Goal: Task Accomplishment & Management: Complete application form

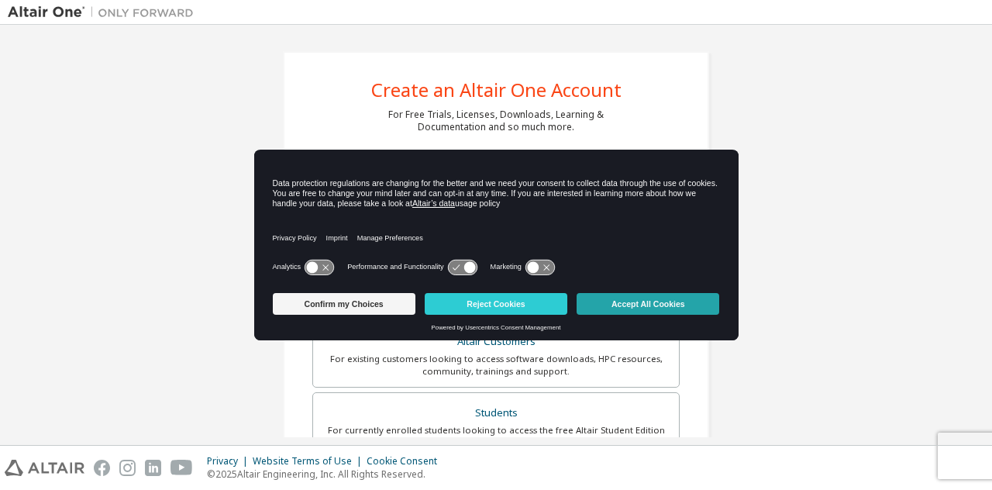
click at [639, 309] on button "Accept All Cookies" at bounding box center [648, 304] width 143 height 22
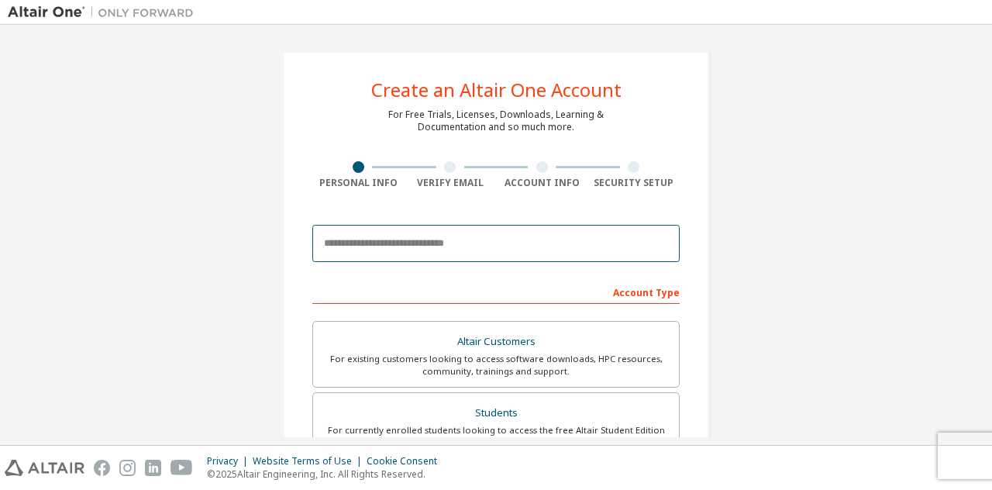
click at [402, 254] on input "email" at bounding box center [495, 243] width 367 height 37
click at [461, 246] on input "email" at bounding box center [495, 243] width 367 height 37
click at [384, 246] on input "email" at bounding box center [495, 243] width 367 height 37
paste input "**********"
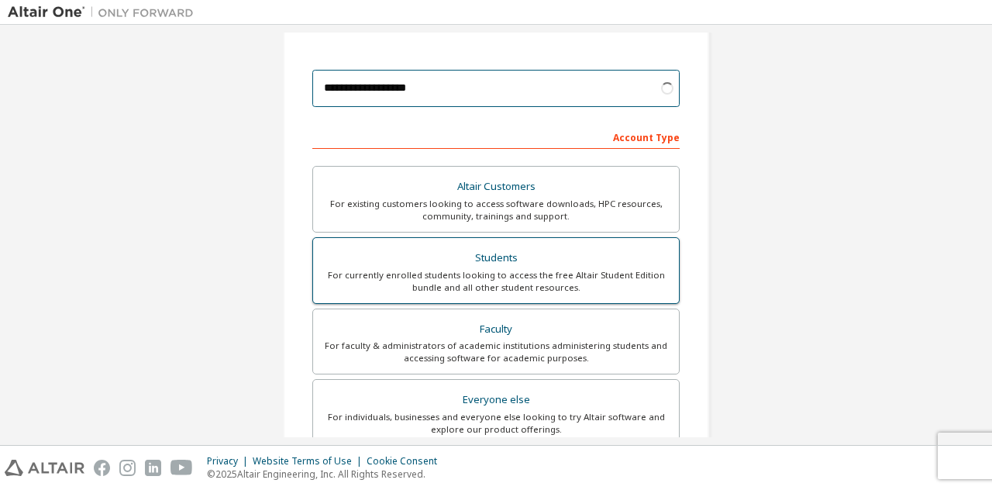
scroll to position [103, 0]
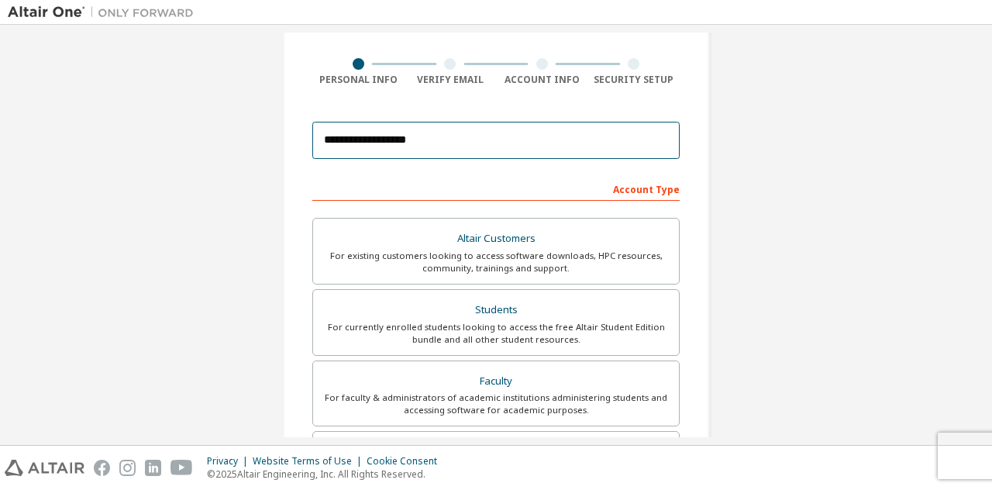
type input "**********"
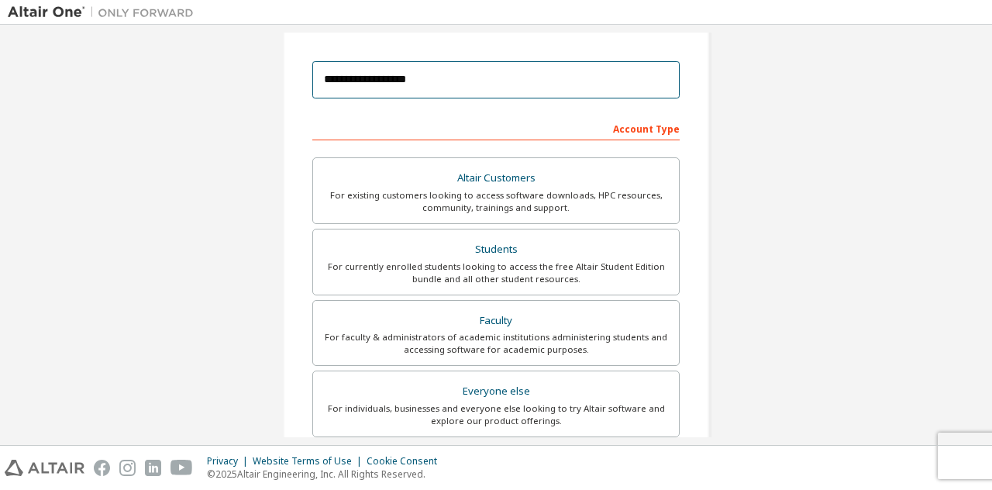
scroll to position [155, 0]
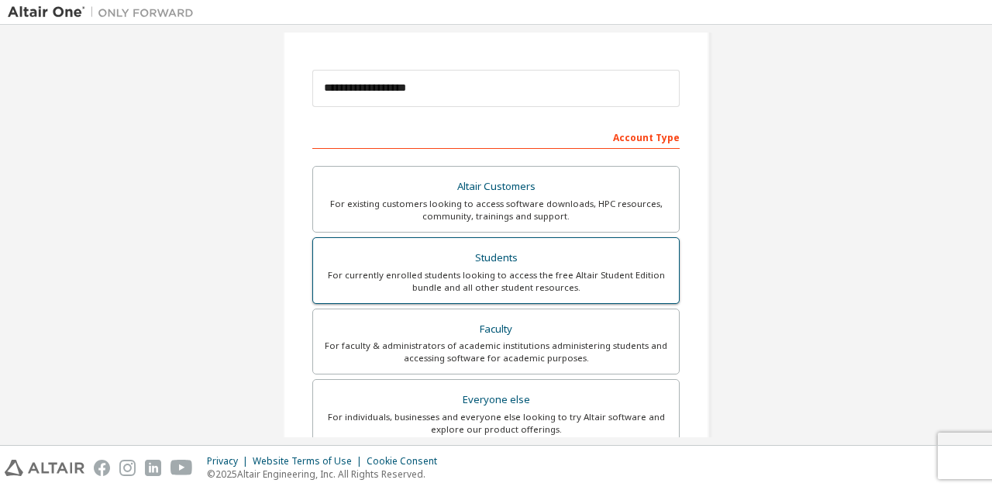
click at [523, 247] on div "Students" at bounding box center [495, 258] width 347 height 22
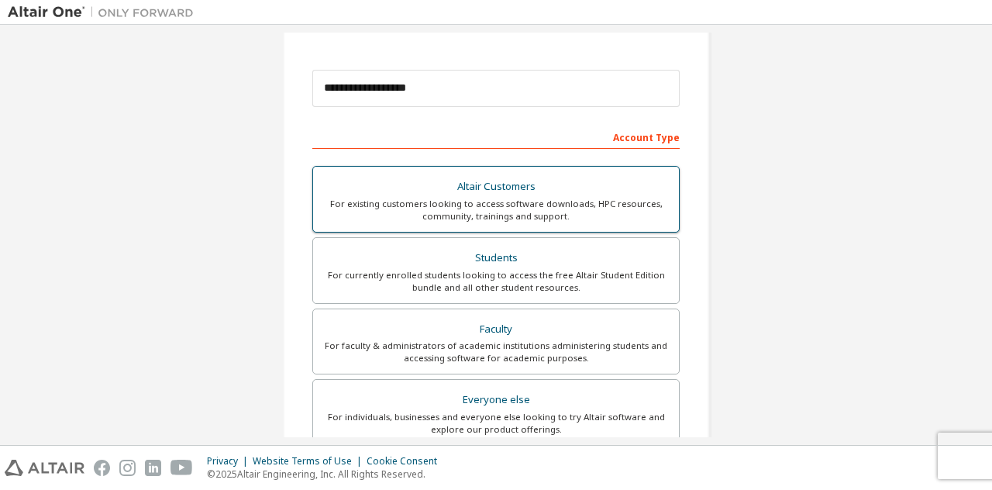
scroll to position [412, 0]
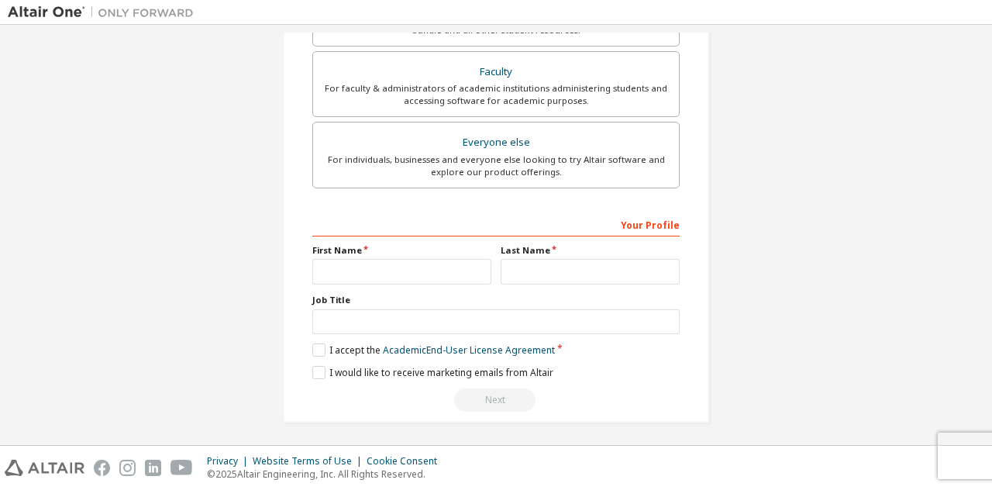
click at [366, 288] on div "Your Profile First Name Last Name Job Title Please provide State/Province to he…" at bounding box center [495, 312] width 367 height 201
click at [368, 280] on input "text" at bounding box center [401, 272] width 179 height 26
type input "*"
type input "********"
type input "*******"
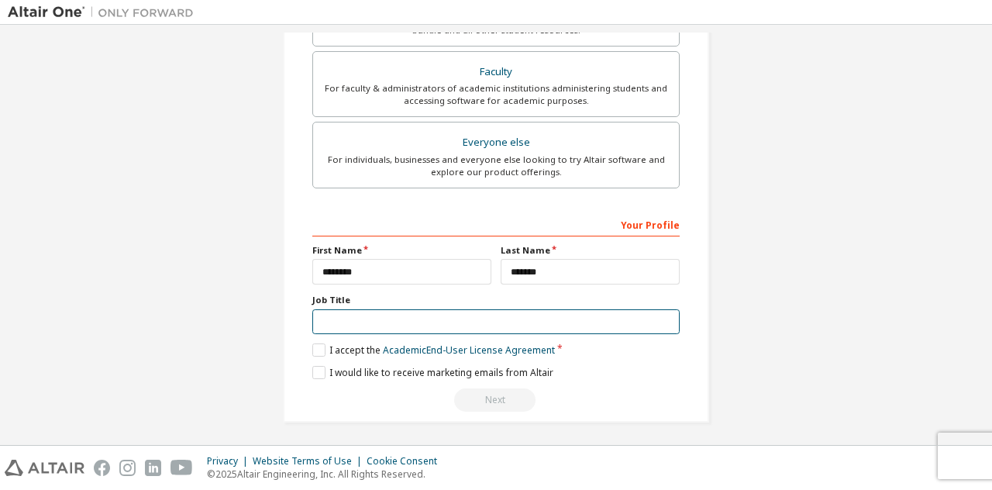
click at [334, 324] on input "text" at bounding box center [495, 322] width 367 height 26
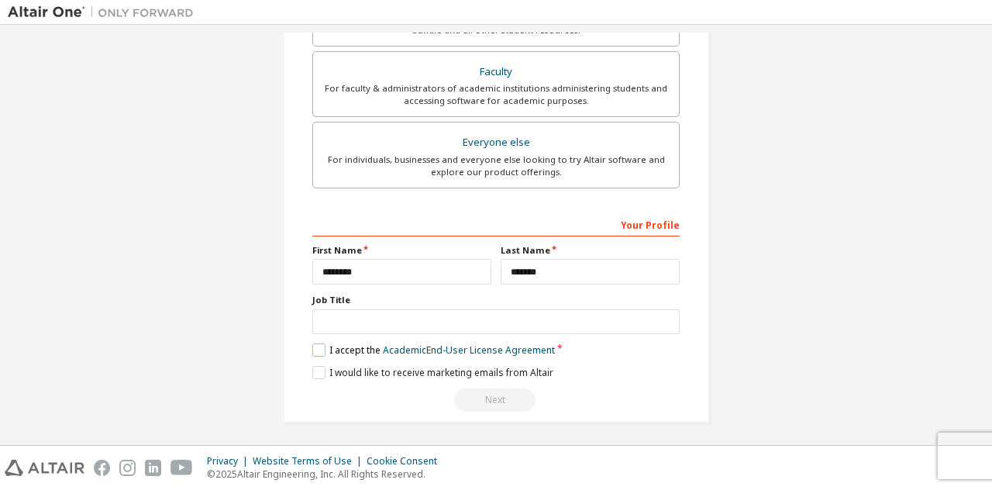
click at [320, 346] on label "I accept the Academic End-User License Agreement" at bounding box center [433, 349] width 243 height 13
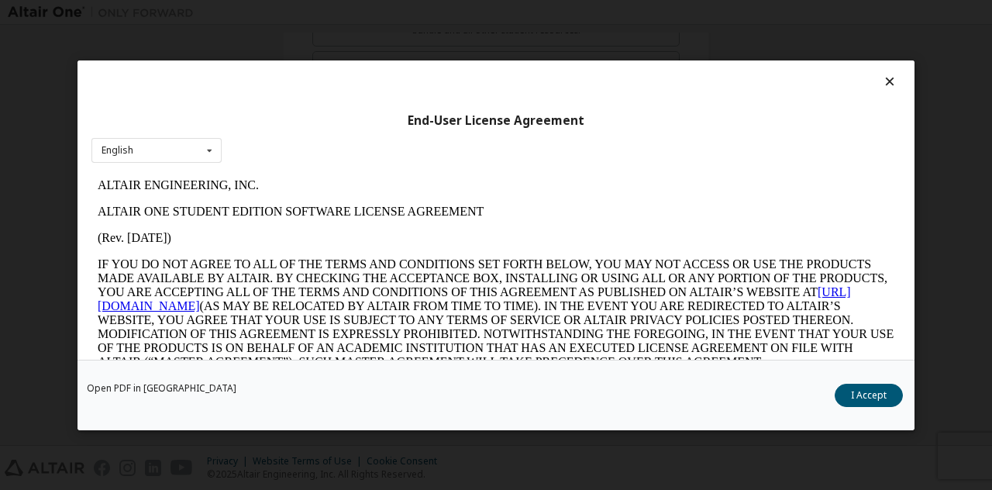
scroll to position [0, 0]
click at [869, 393] on button "I Accept" at bounding box center [869, 394] width 68 height 23
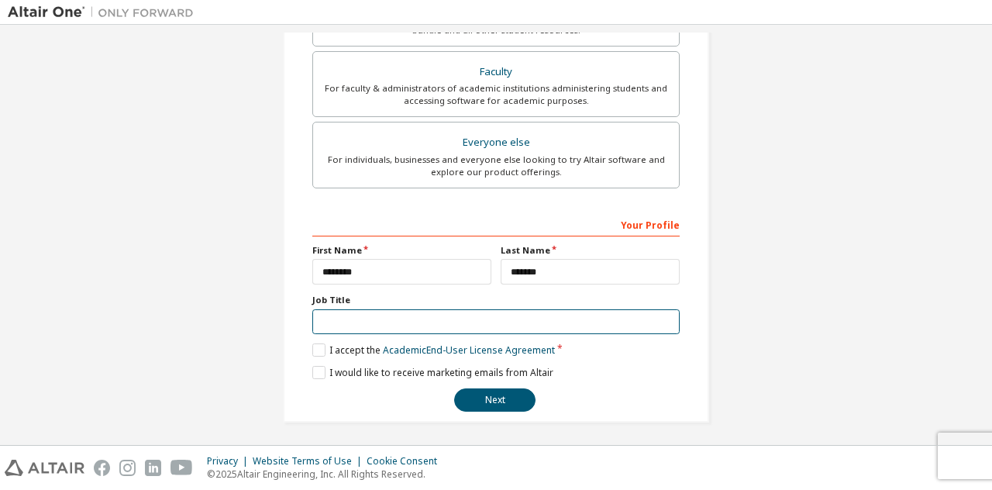
click at [361, 312] on input "text" at bounding box center [495, 322] width 367 height 26
type input "*******"
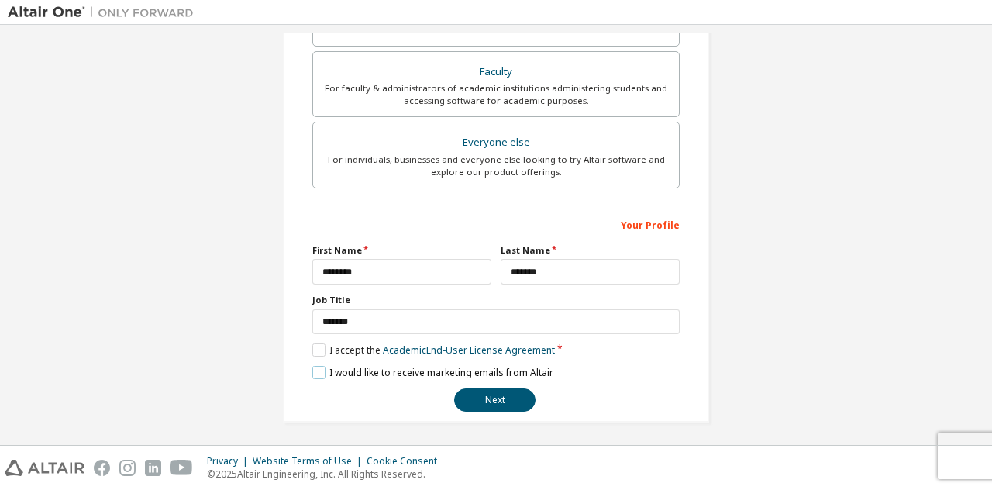
click at [312, 370] on label "I would like to receive marketing emails from Altair" at bounding box center [432, 372] width 241 height 13
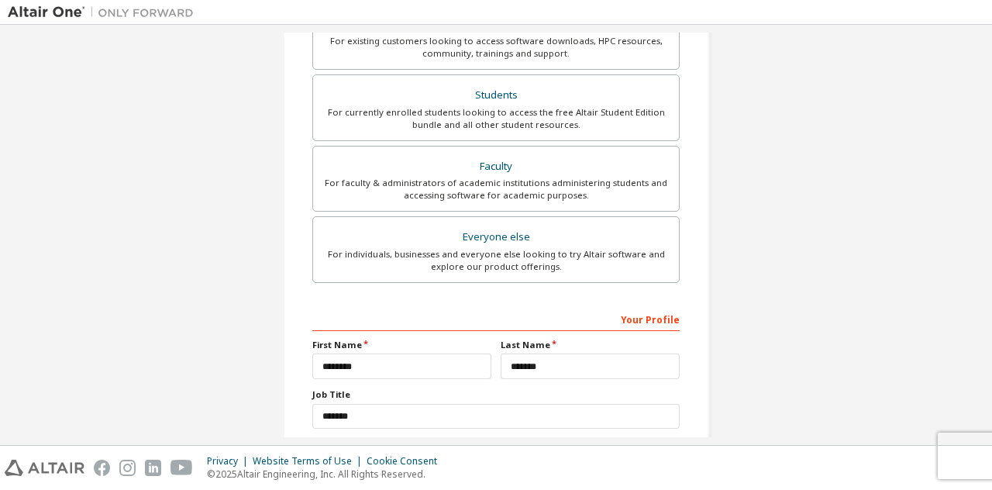
scroll to position [412, 0]
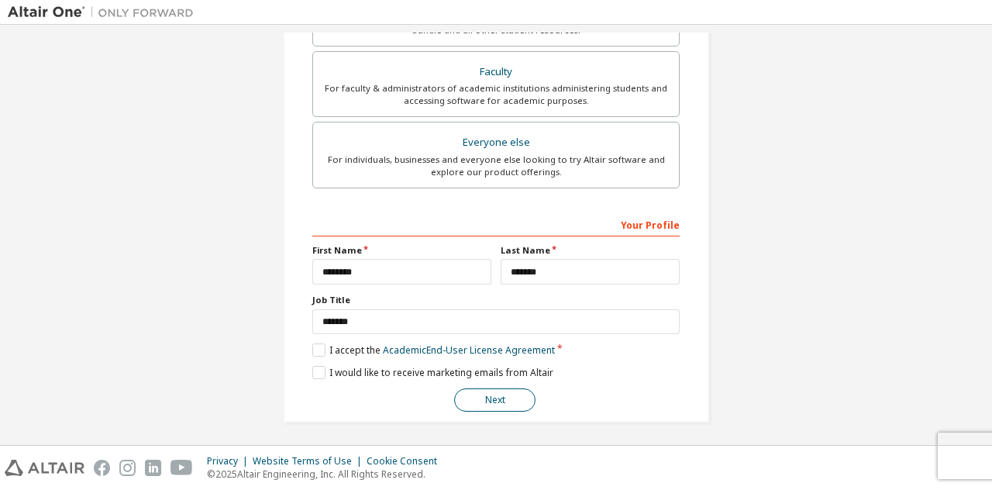
click at [487, 390] on button "Next" at bounding box center [494, 399] width 81 height 23
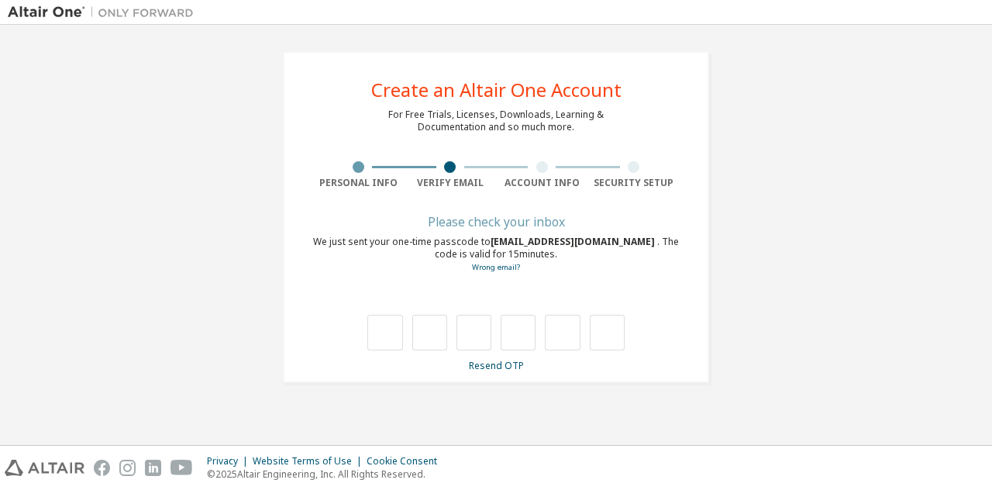
scroll to position [0, 0]
type input "*"
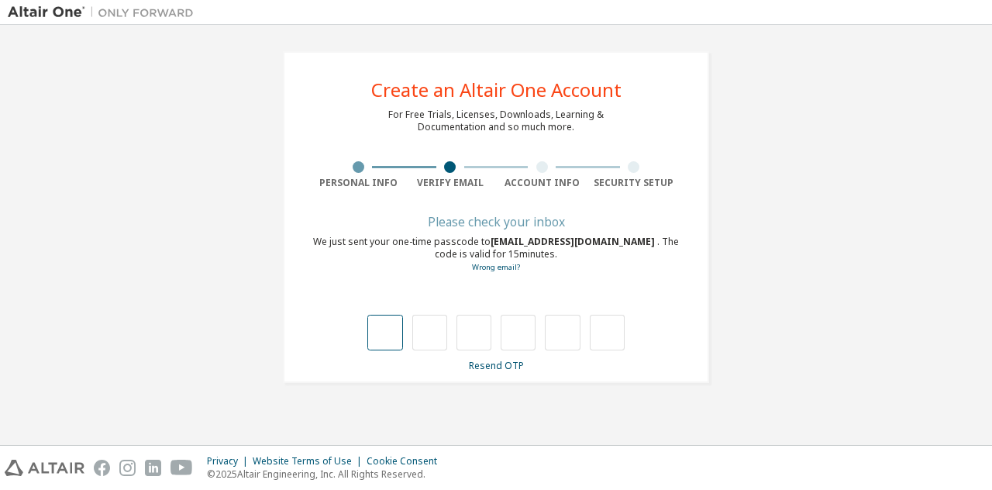
type input "*"
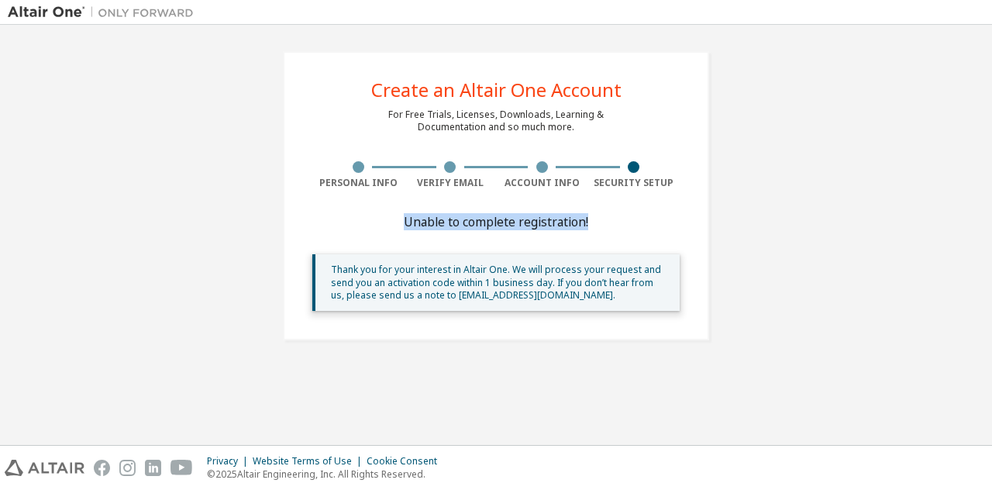
drag, startPoint x: 397, startPoint y: 215, endPoint x: 586, endPoint y: 222, distance: 189.2
click at [586, 222] on div "Create an Altair One Account For Free Trials, Licenses, Downloads, Learning & D…" at bounding box center [496, 195] width 426 height 289
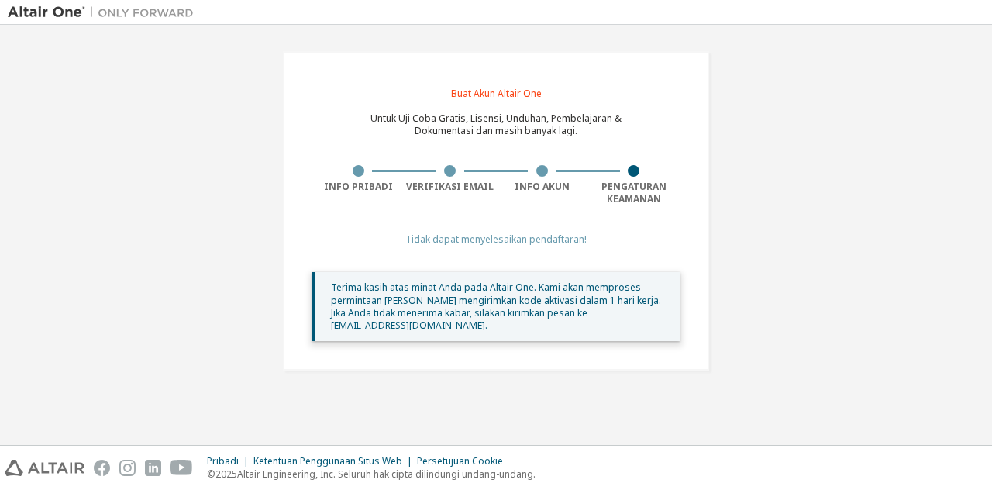
click at [803, 110] on div "Buat Akun Altair One Untuk Uji Coba Gratis, Lisensi, Unduhan, Pembelajaran & Do…" at bounding box center [496, 211] width 976 height 356
